Goal: Task Accomplishment & Management: Manage account settings

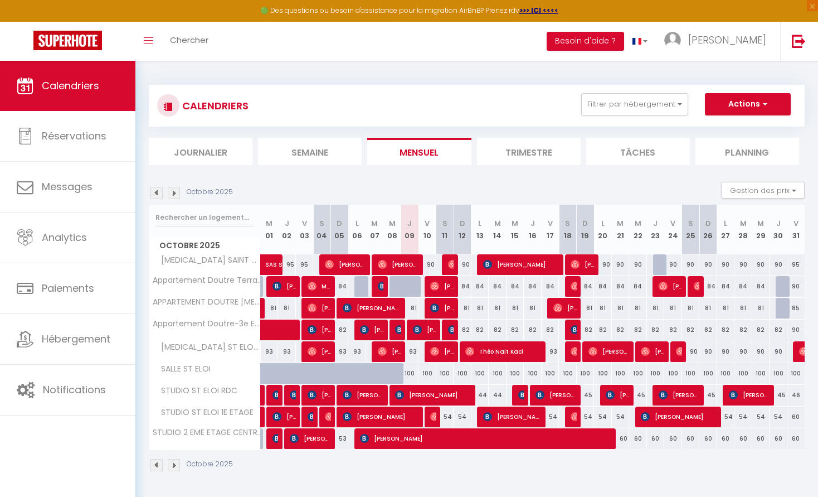
scroll to position [61, 0]
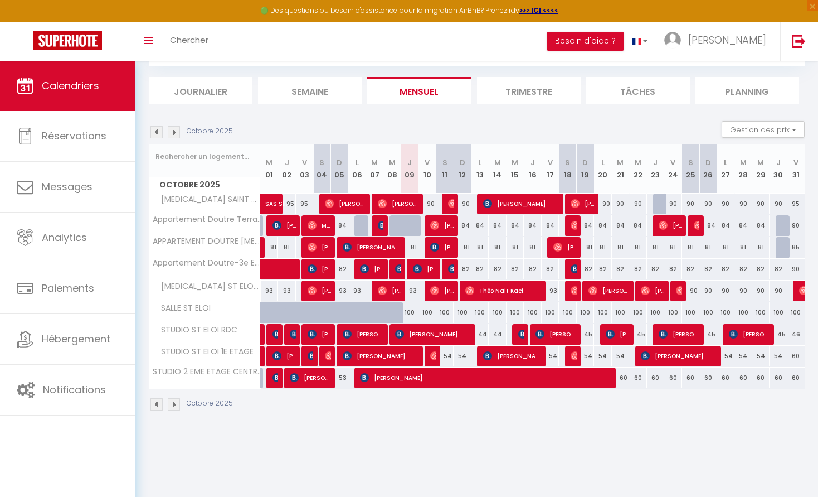
click at [661, 310] on div "100" at bounding box center [656, 312] width 18 height 21
type input "100"
type input "Jeu 23 Octobre 2025"
type input "Ven 24 Octobre 2025"
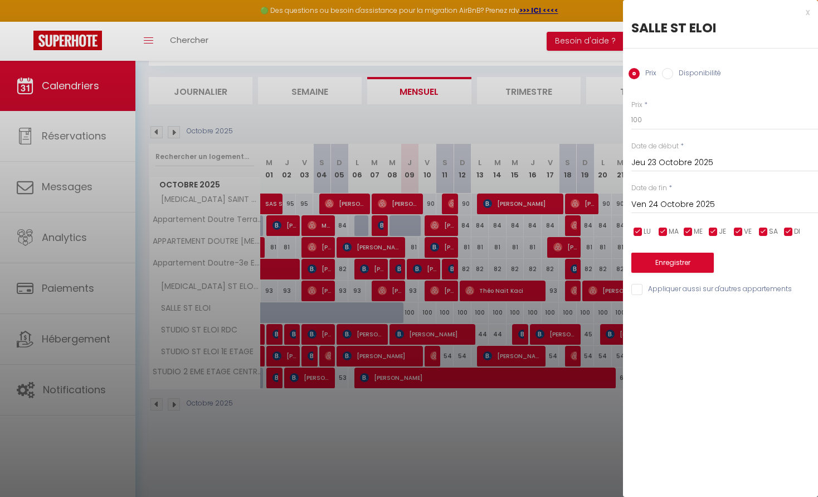
click at [670, 65] on div "Prix Disponibilité" at bounding box center [720, 67] width 195 height 37
click at [668, 71] on input "Disponibilité" at bounding box center [667, 73] width 11 height 11
radio input "true"
radio input "false"
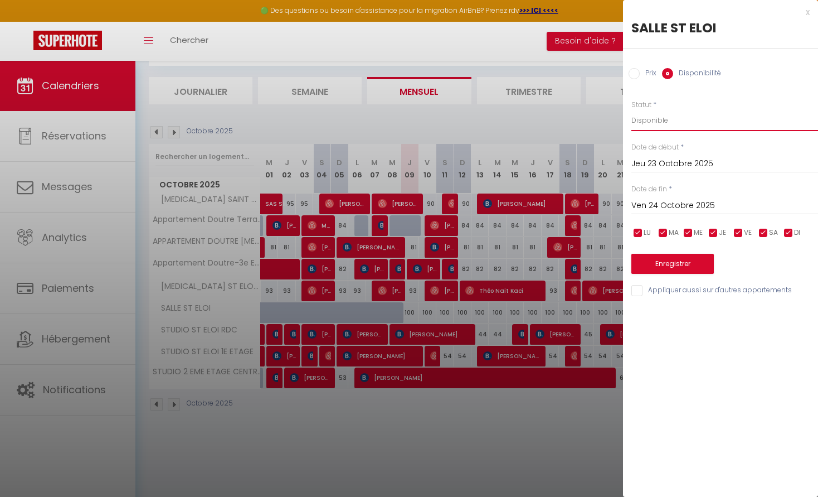
click at [658, 121] on select "Disponible Indisponible" at bounding box center [725, 120] width 187 height 21
select select "0"
click at [670, 266] on button "Enregistrer" at bounding box center [673, 264] width 83 height 20
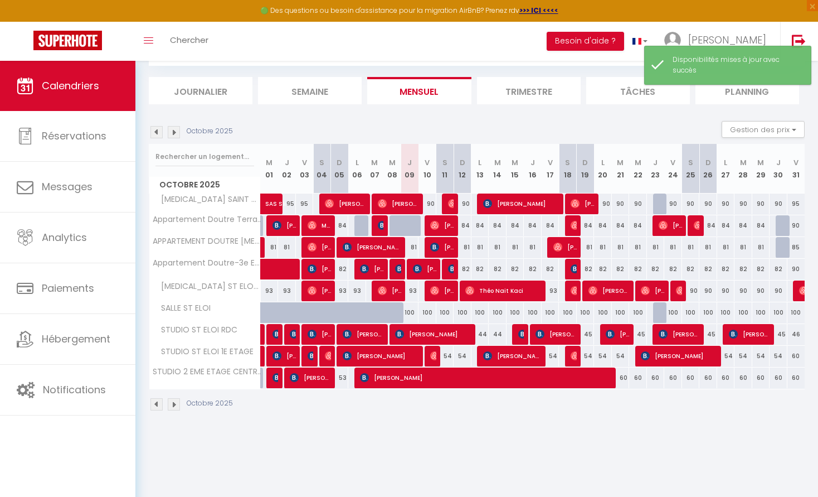
click at [660, 202] on div at bounding box center [662, 203] width 18 height 21
select select "1"
type input "Jeu 23 Octobre 2025"
type input "Ven 24 Octobre 2025"
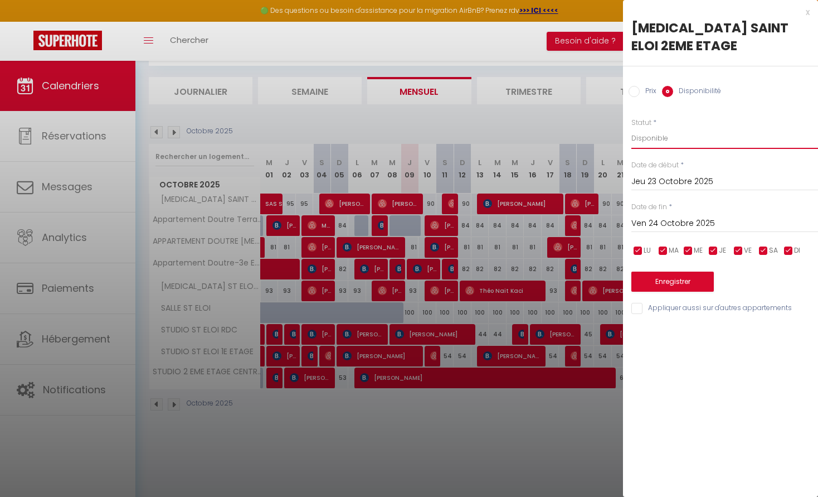
click at [672, 128] on select "Disponible Indisponible" at bounding box center [725, 138] width 187 height 21
click at [669, 128] on select "Disponible Indisponible" at bounding box center [725, 138] width 187 height 21
select select "0"
click at [679, 272] on button "Enregistrer" at bounding box center [673, 282] width 83 height 20
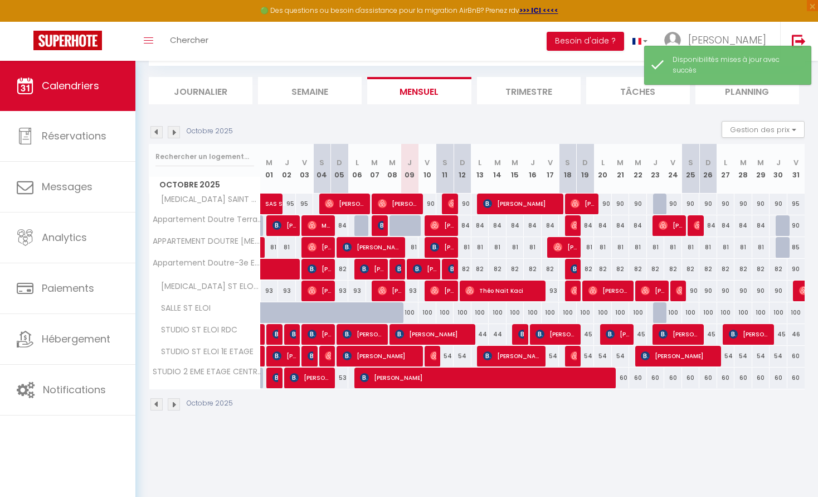
scroll to position [60, 0]
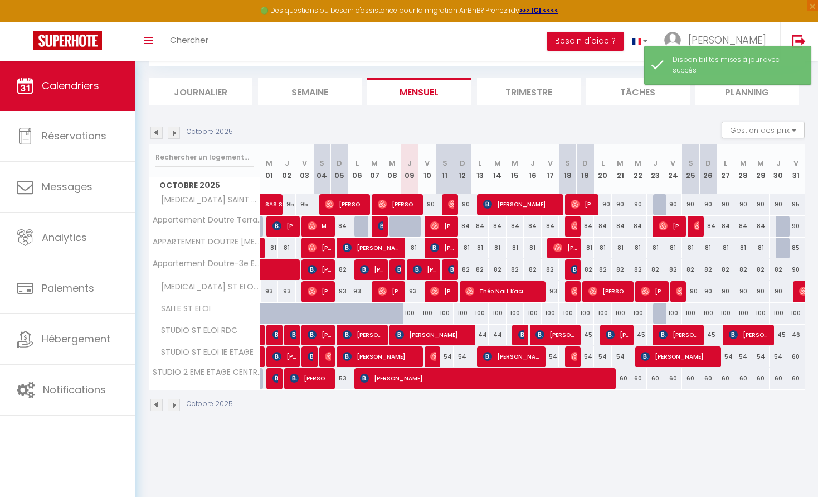
click at [661, 201] on div at bounding box center [662, 204] width 18 height 21
select select "1"
type input "Jeu 23 Octobre 2025"
type input "Ven 24 Octobre 2025"
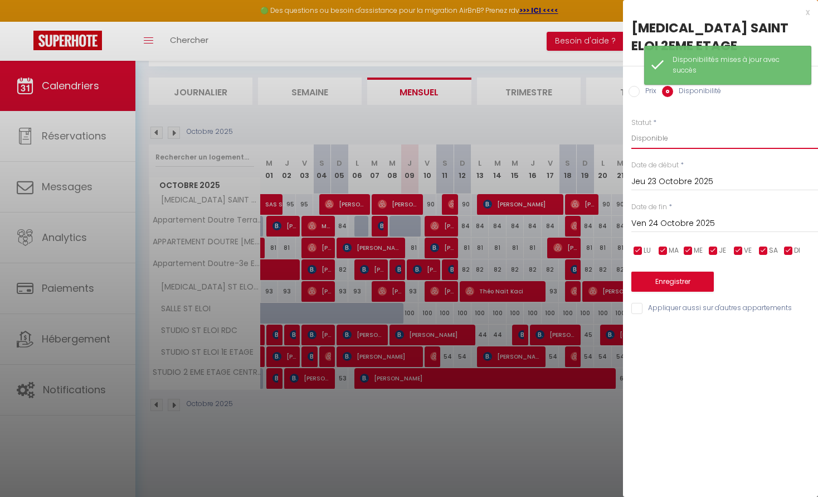
click at [666, 128] on select "Disponible Indisponible" at bounding box center [725, 138] width 187 height 21
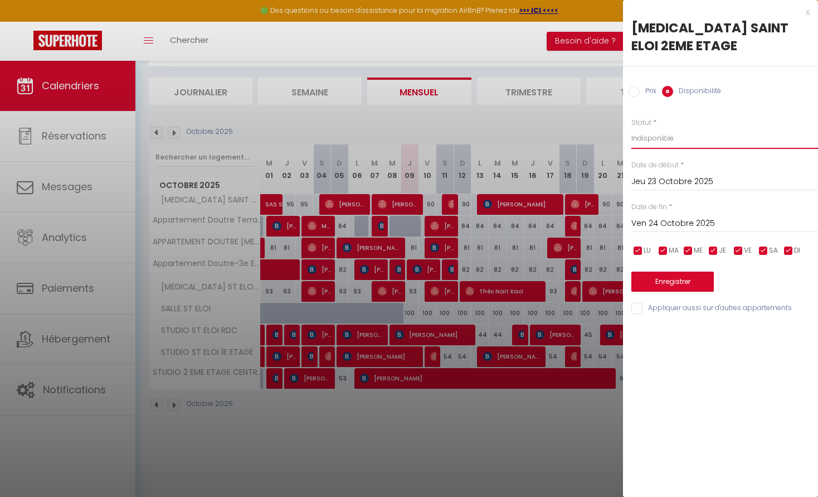
click at [657, 128] on select "Disponible Indisponible" at bounding box center [725, 138] width 187 height 21
select select "1"
click at [701, 272] on button "Enregistrer" at bounding box center [673, 282] width 83 height 20
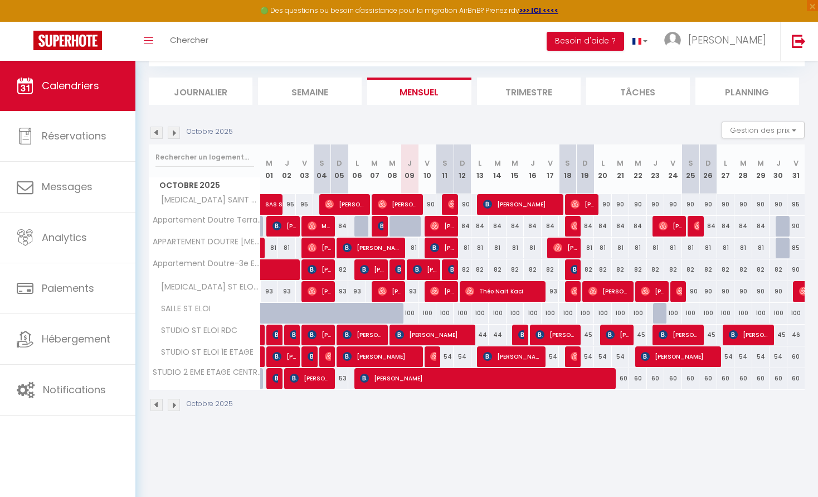
scroll to position [61, 0]
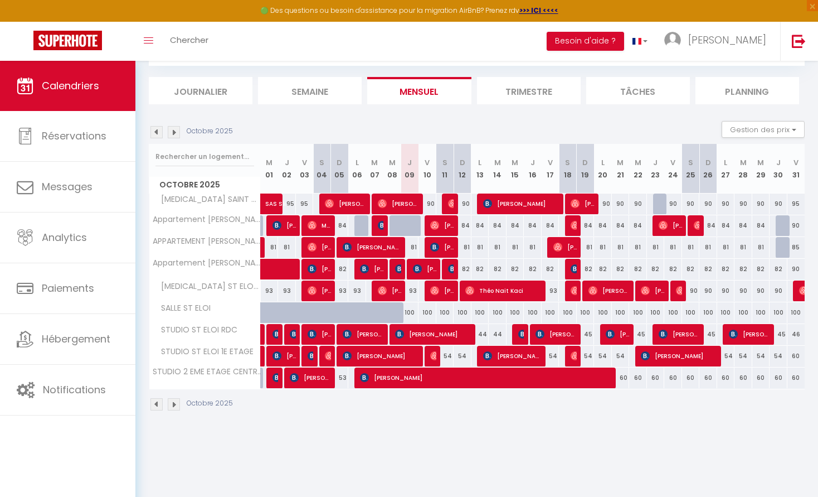
click at [430, 204] on div "90" at bounding box center [428, 203] width 18 height 21
type input "90"
type input "Ven 10 Octobre 2025"
type input "Sam 11 Octobre 2025"
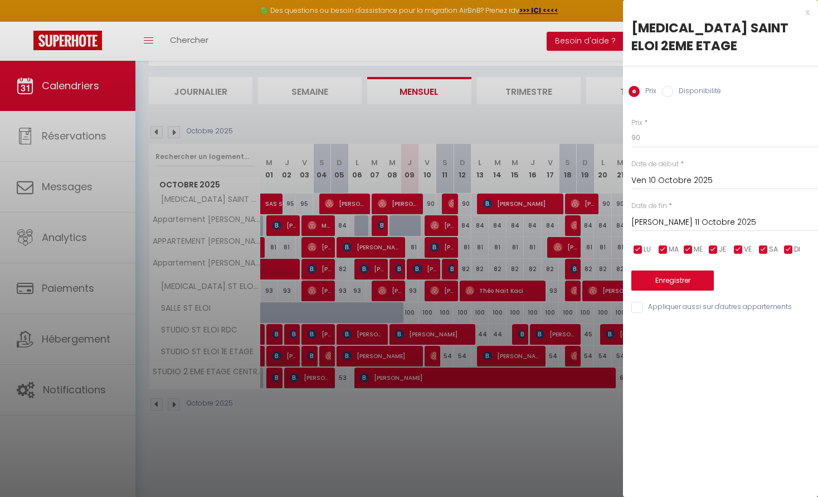
click at [673, 86] on label "Disponibilité" at bounding box center [697, 92] width 48 height 12
click at [673, 86] on input "Disponibilité" at bounding box center [667, 91] width 11 height 11
radio input "true"
radio input "false"
click at [668, 128] on select "Disponible Indisponible" at bounding box center [725, 138] width 187 height 21
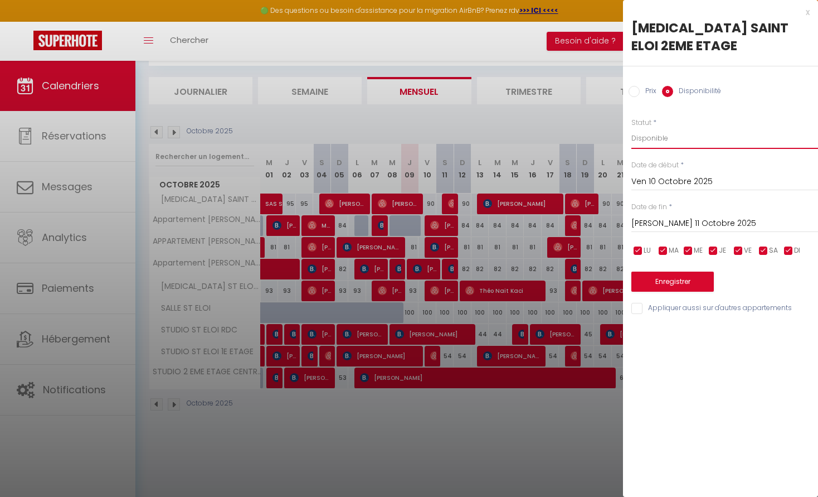
select select "0"
click at [677, 272] on button "Enregistrer" at bounding box center [673, 282] width 83 height 20
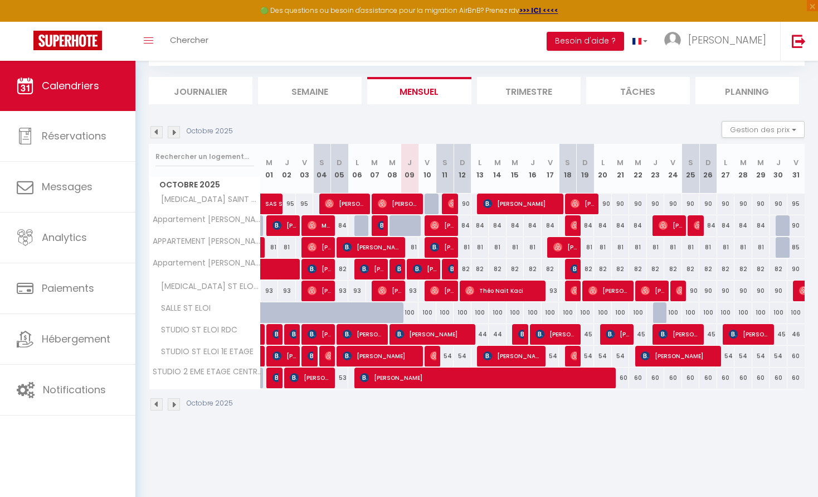
click at [447, 355] on div "54" at bounding box center [446, 356] width 18 height 21
select select "1"
type input "Sam 11 Octobre 2025"
type input "Dim 12 Octobre 2025"
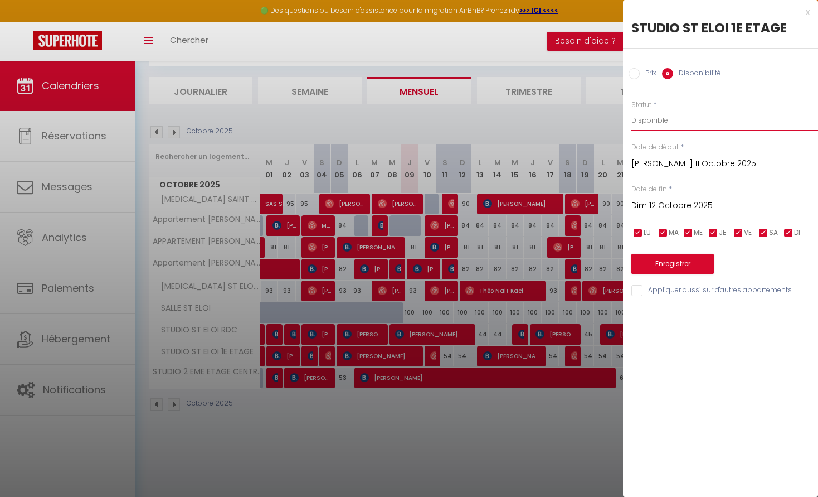
click at [687, 118] on select "Disponible Indisponible" at bounding box center [725, 120] width 187 height 21
select select "0"
click at [690, 263] on button "Enregistrer" at bounding box center [673, 264] width 83 height 20
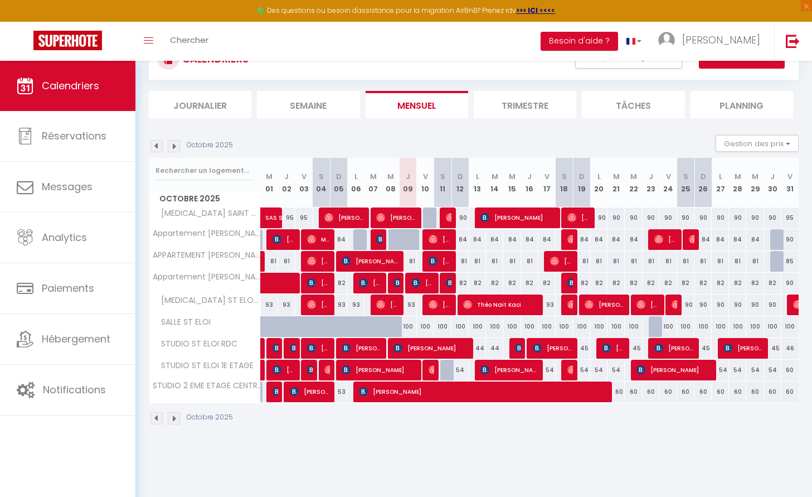
scroll to position [0, 0]
